Goal: Information Seeking & Learning: Learn about a topic

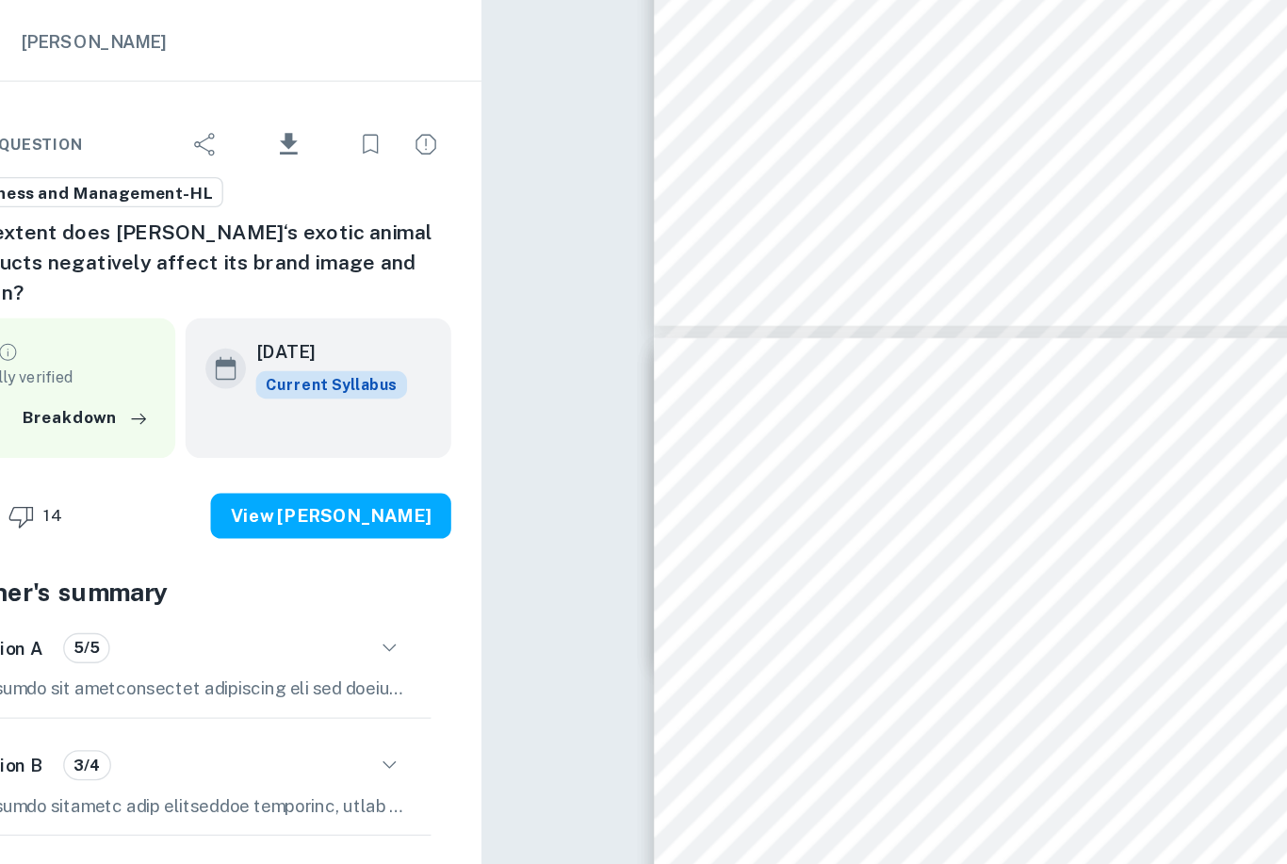
scroll to position [4418, 0]
